Goal: Task Accomplishment & Management: Complete application form

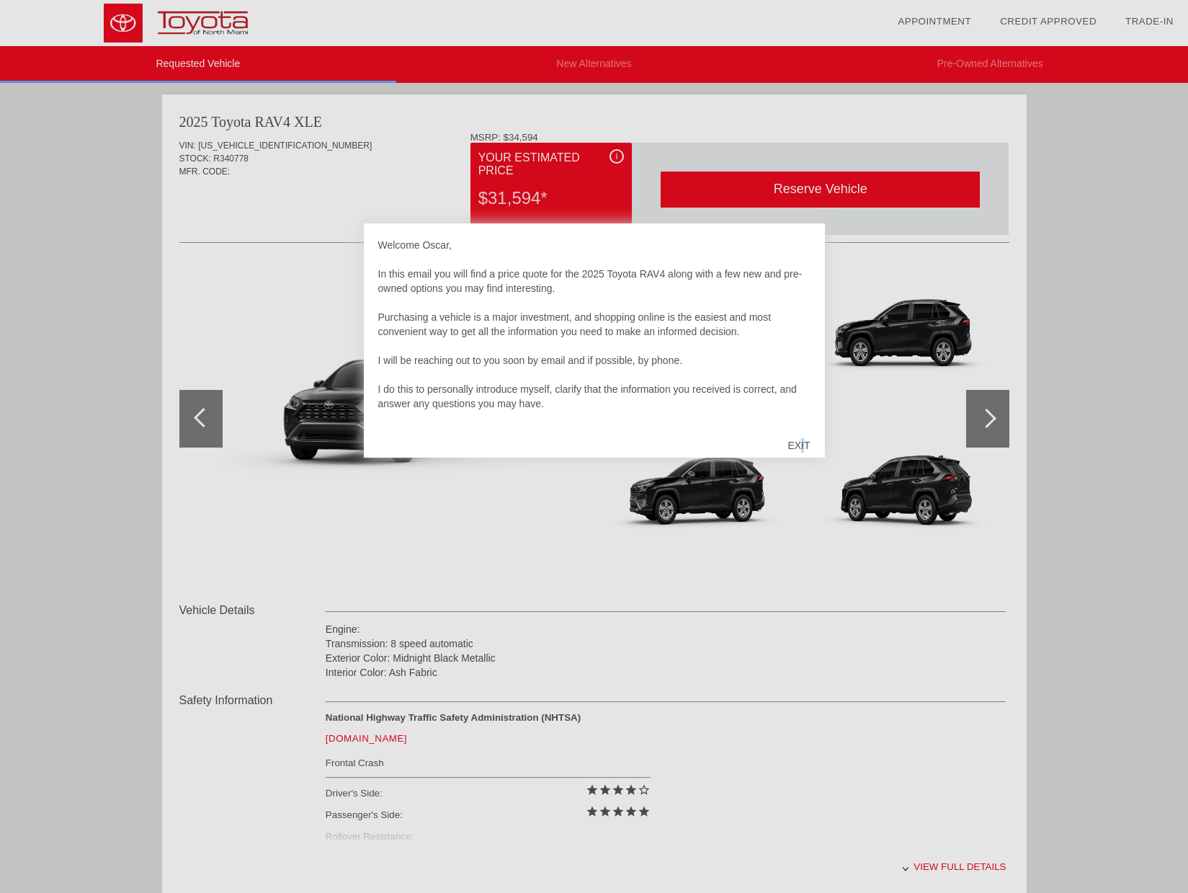
click at [803, 447] on div "EXIT" at bounding box center [798, 445] width 51 height 43
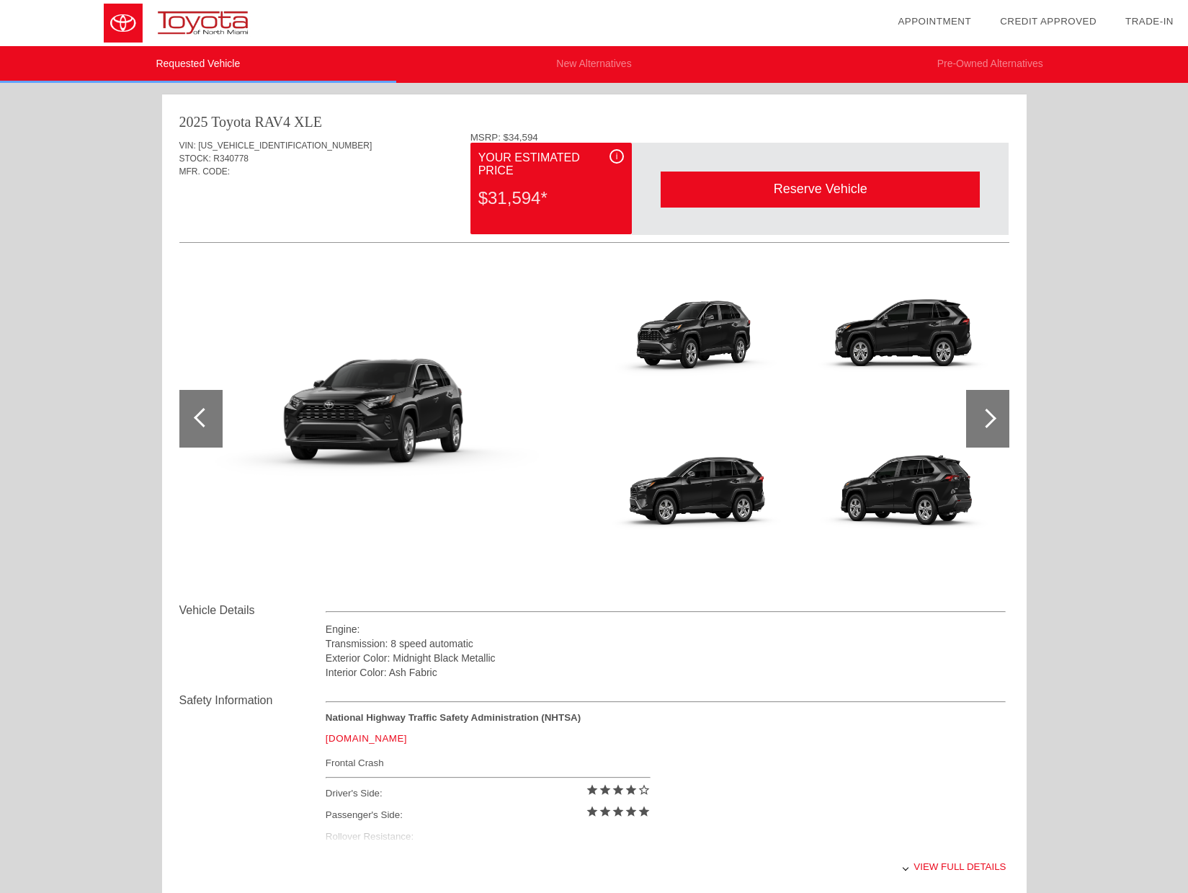
click at [983, 426] on div at bounding box center [987, 419] width 43 height 58
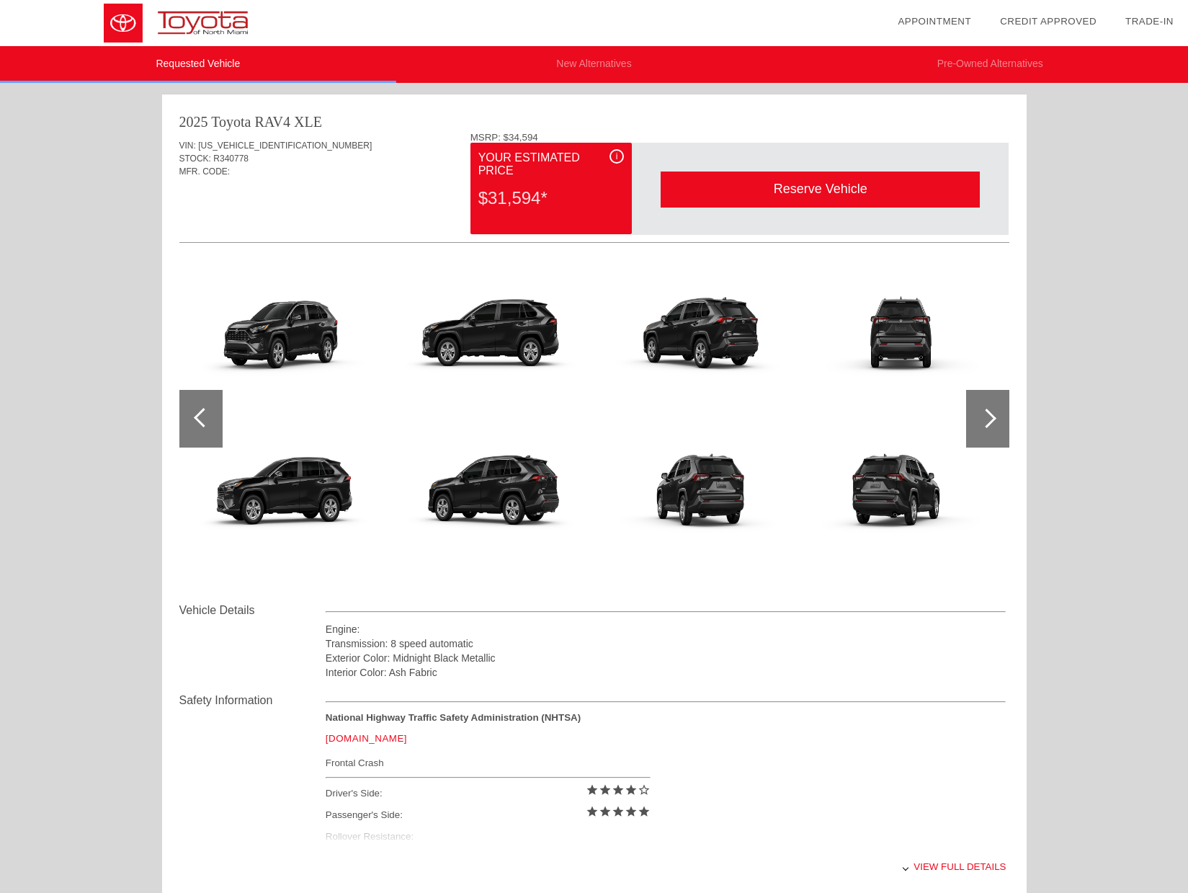
click at [983, 426] on div at bounding box center [987, 419] width 43 height 58
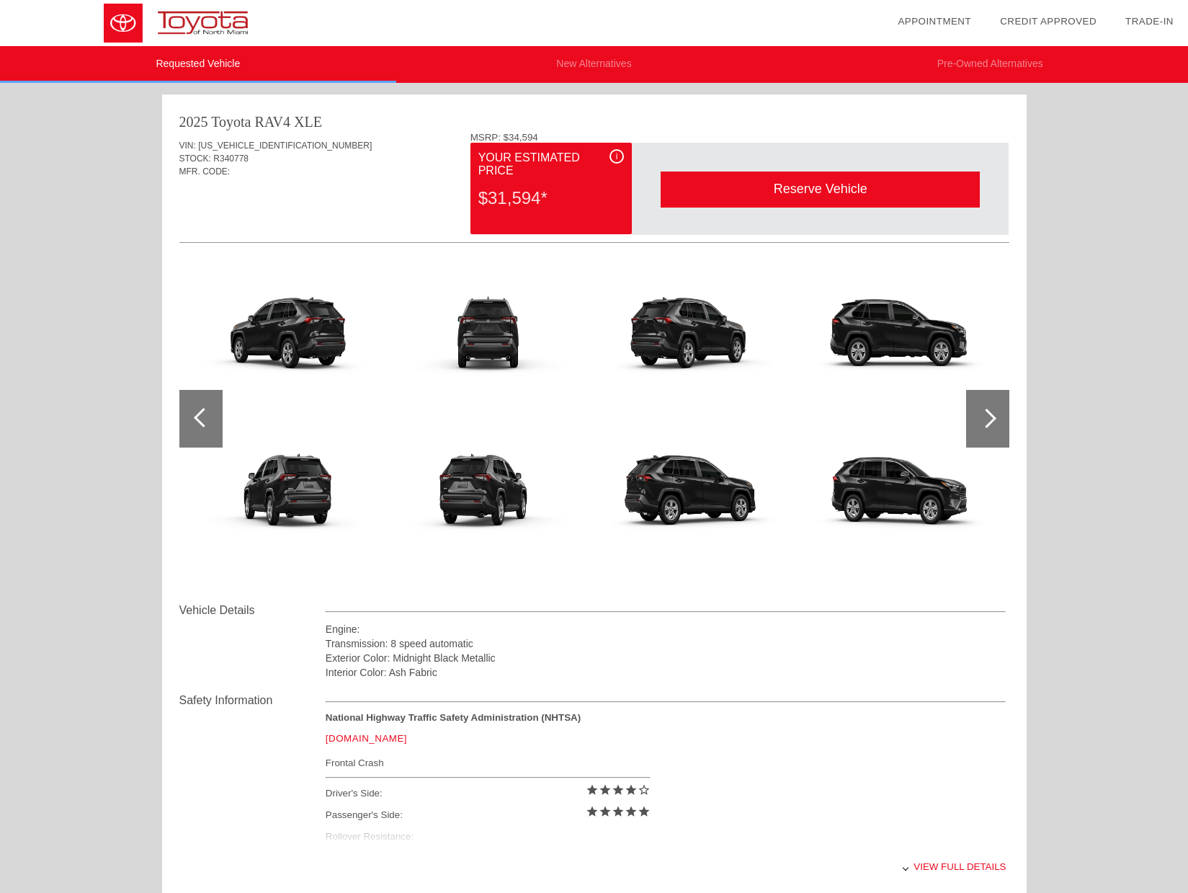
click at [983, 426] on div at bounding box center [987, 419] width 43 height 58
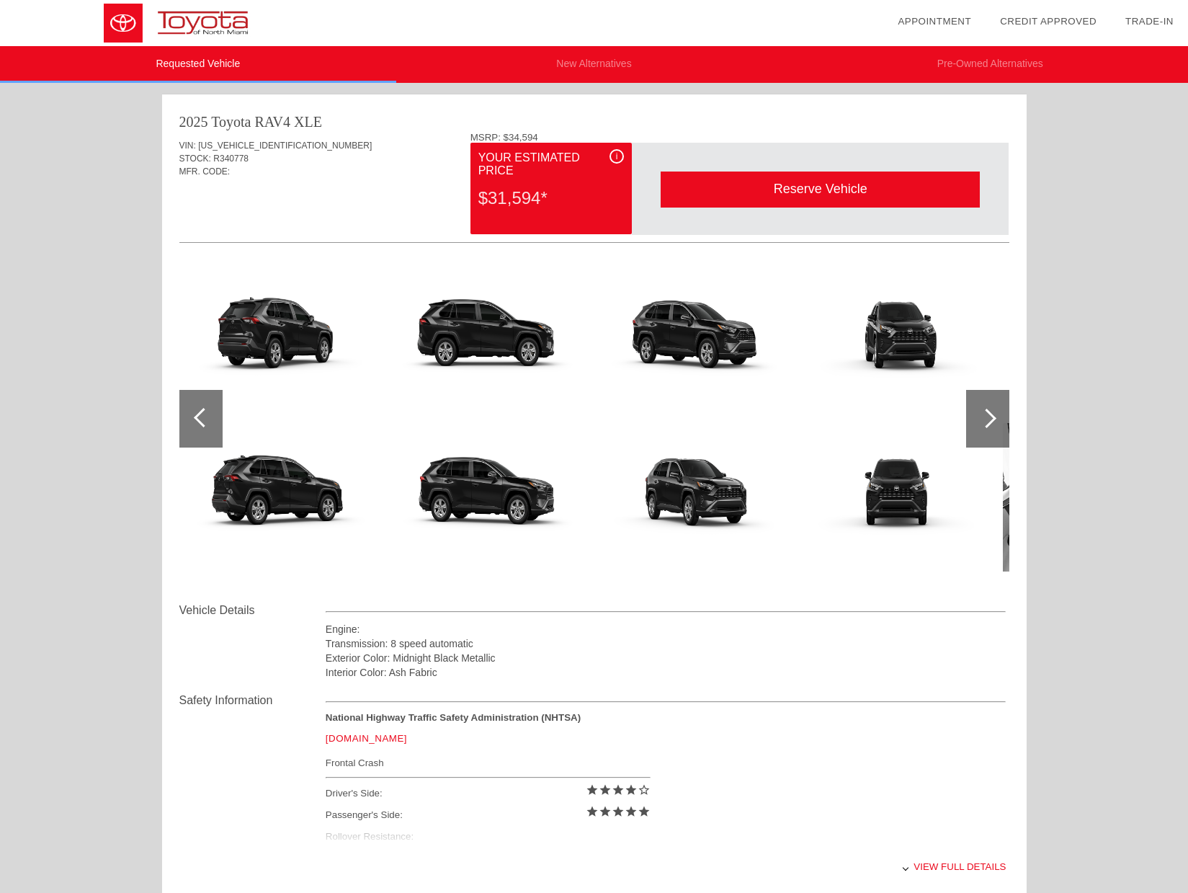
click at [983, 426] on div at bounding box center [987, 419] width 43 height 58
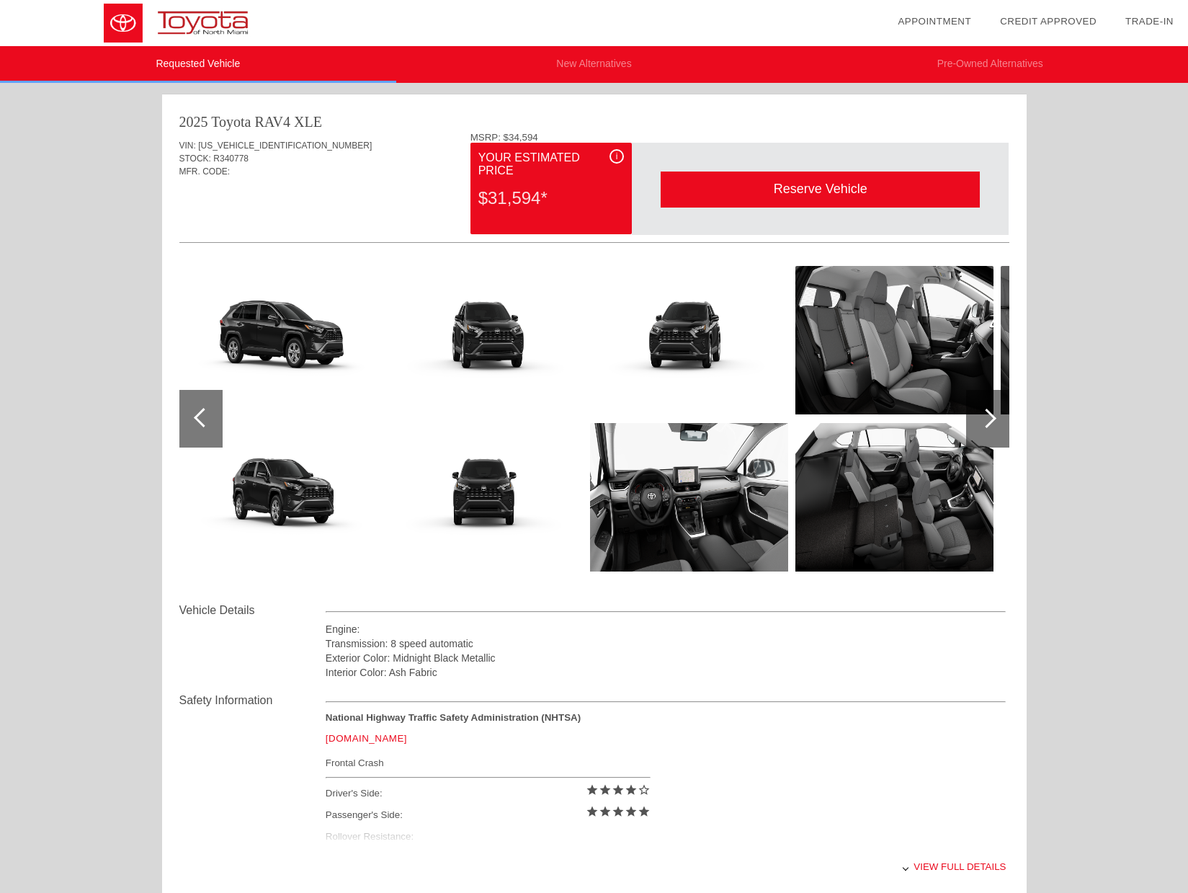
click at [983, 426] on div at bounding box center [987, 419] width 43 height 58
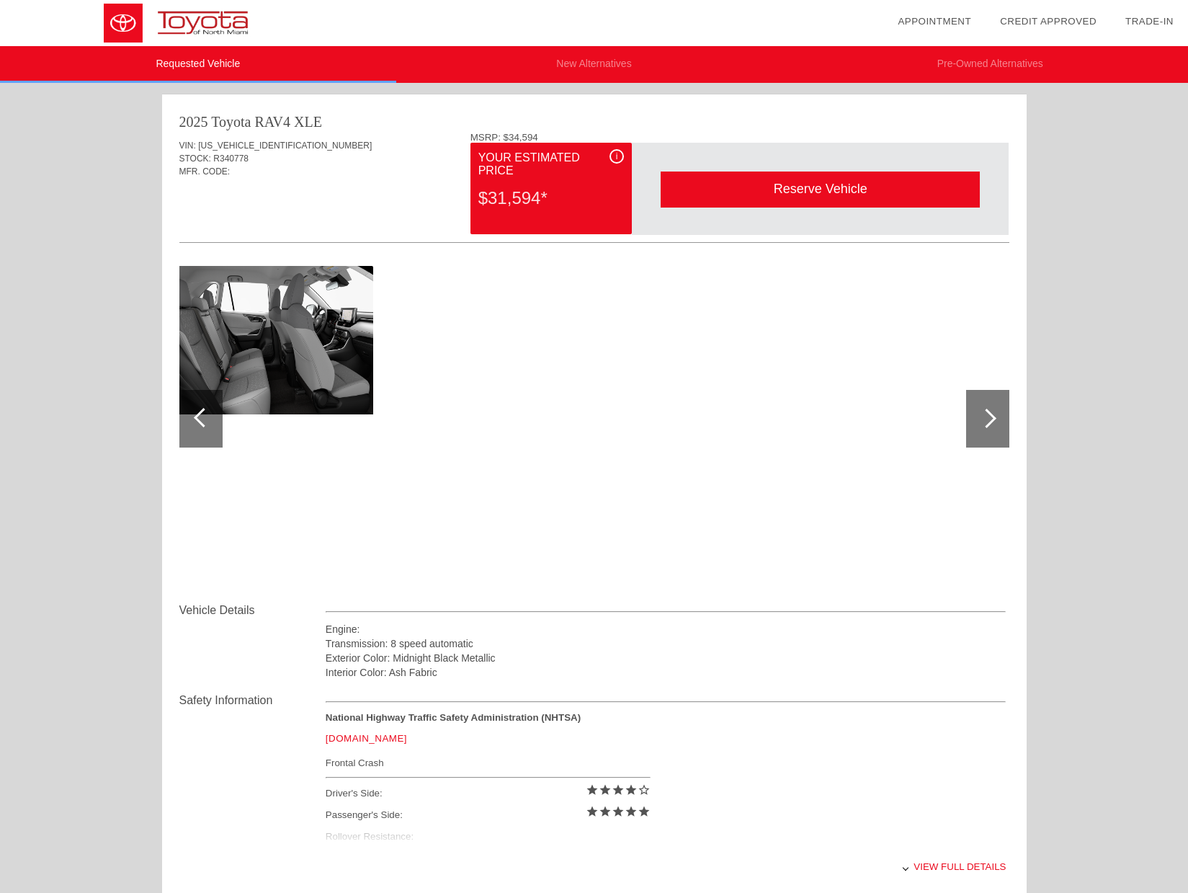
click at [983, 426] on div at bounding box center [987, 419] width 43 height 58
click at [187, 429] on div at bounding box center [200, 419] width 43 height 58
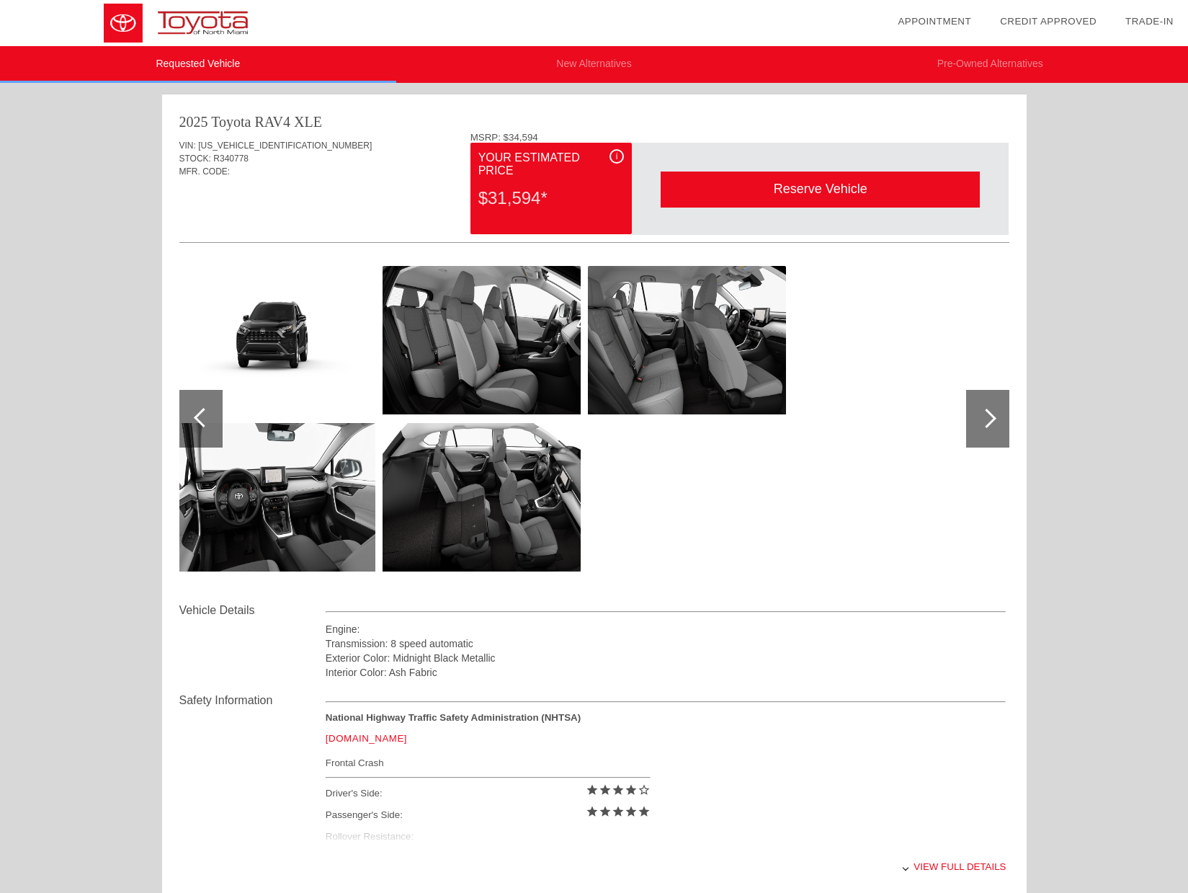
click at [187, 429] on div at bounding box center [200, 419] width 43 height 58
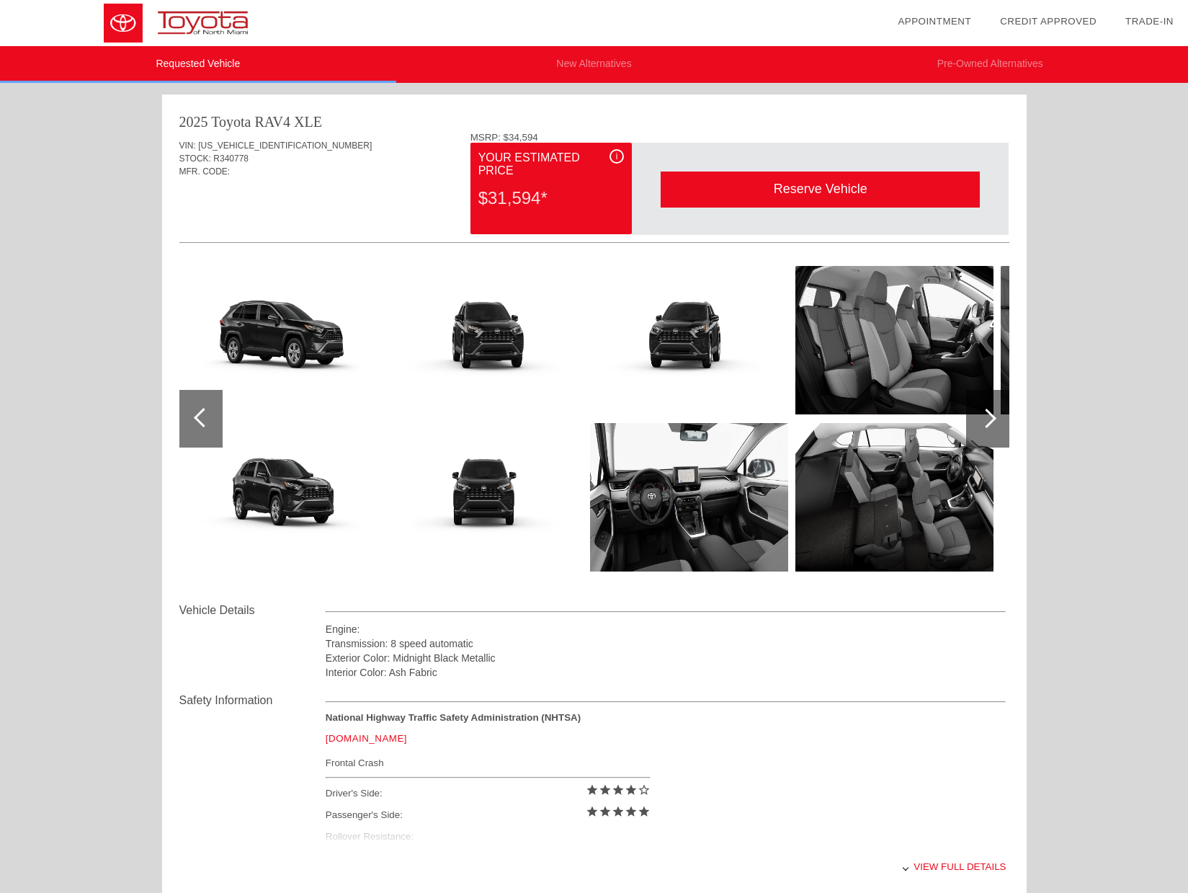
click at [187, 429] on div at bounding box center [200, 419] width 43 height 58
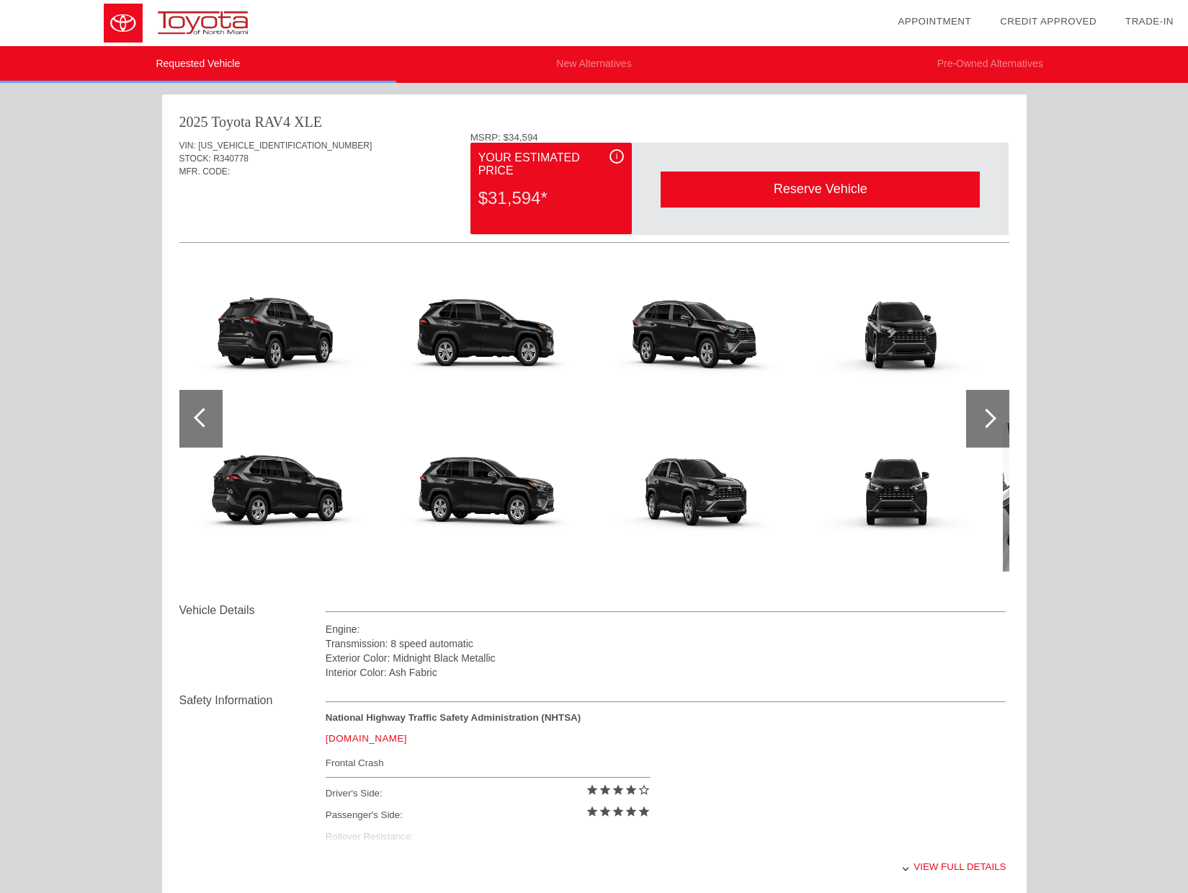
click at [187, 429] on div at bounding box center [200, 419] width 43 height 58
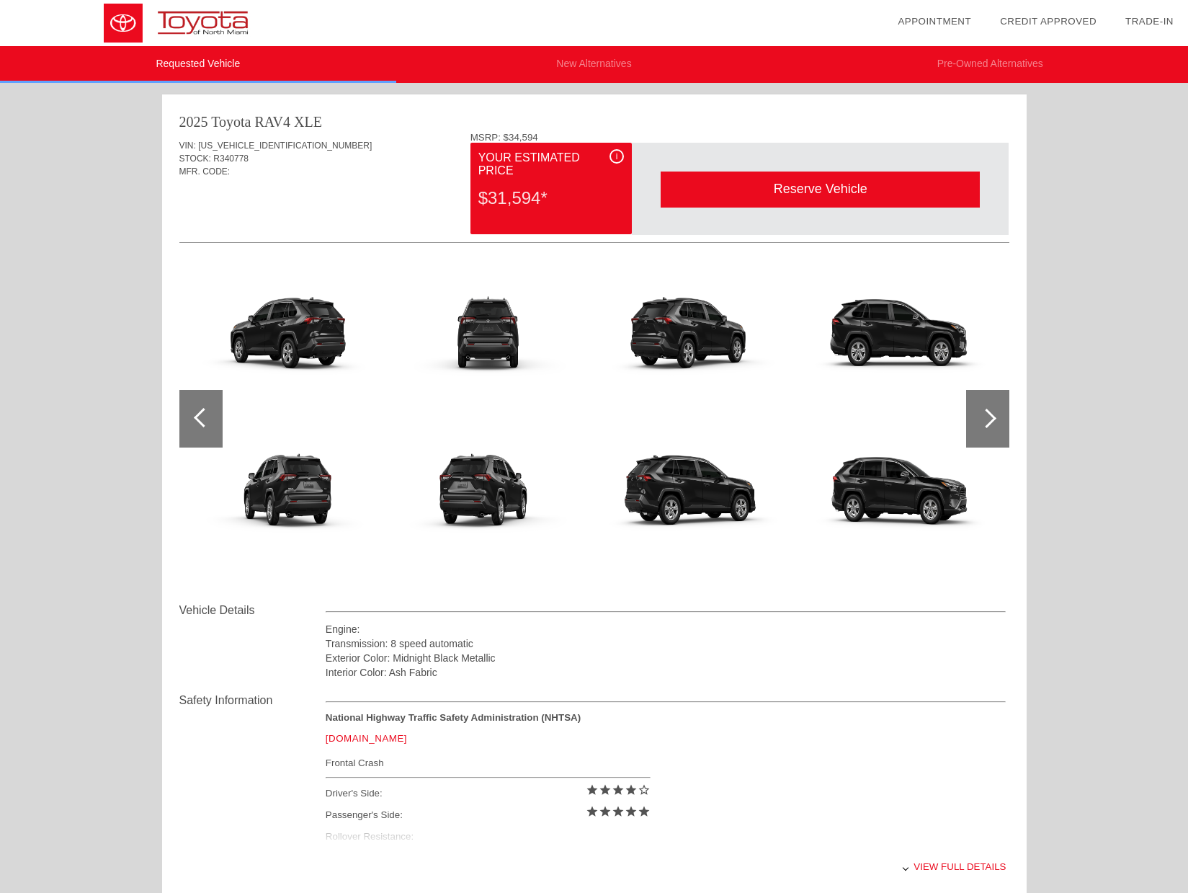
click at [187, 429] on div at bounding box center [200, 419] width 43 height 58
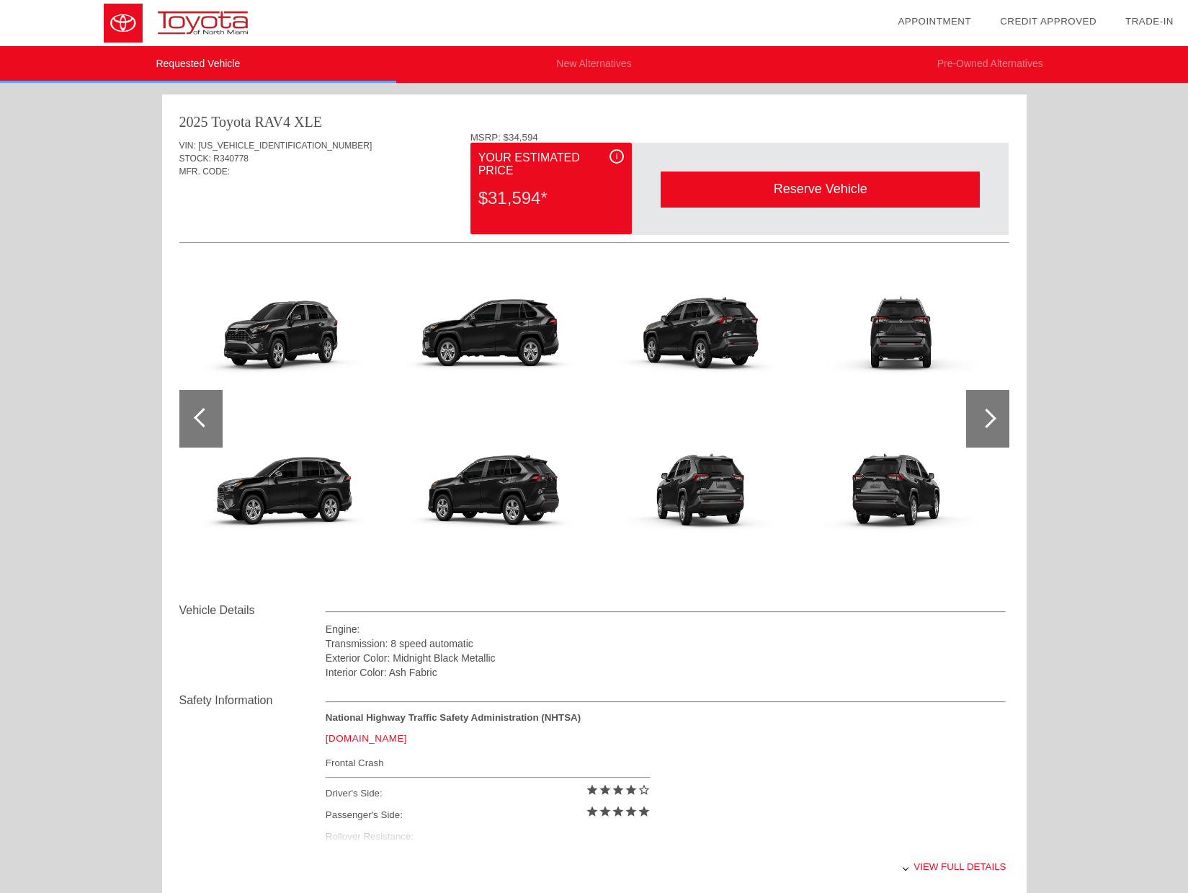
click at [187, 429] on div at bounding box center [200, 419] width 43 height 58
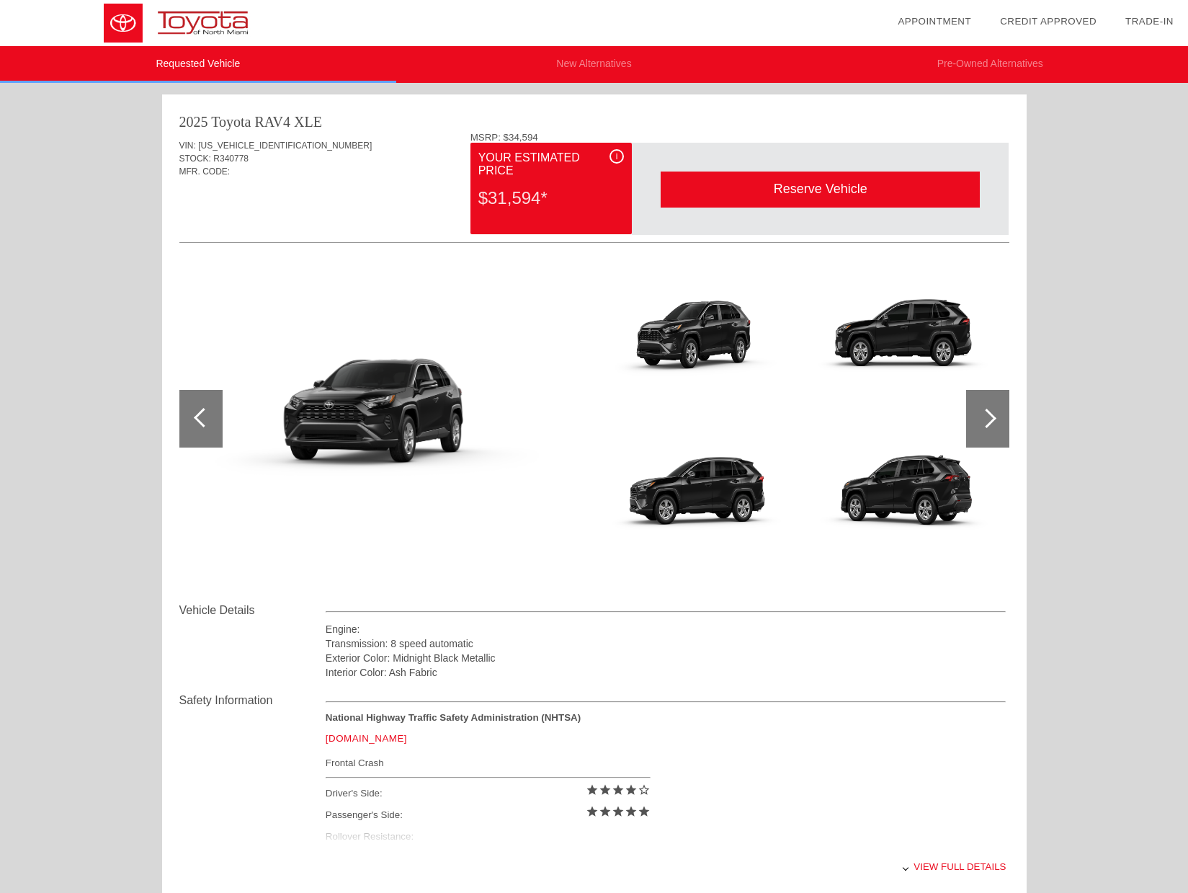
click at [187, 429] on div at bounding box center [200, 419] width 43 height 58
